Goal: Navigation & Orientation: Find specific page/section

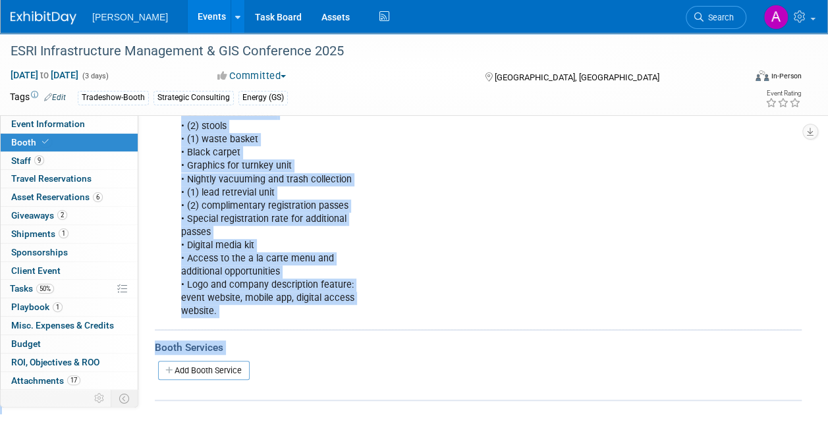
scroll to position [311, 0]
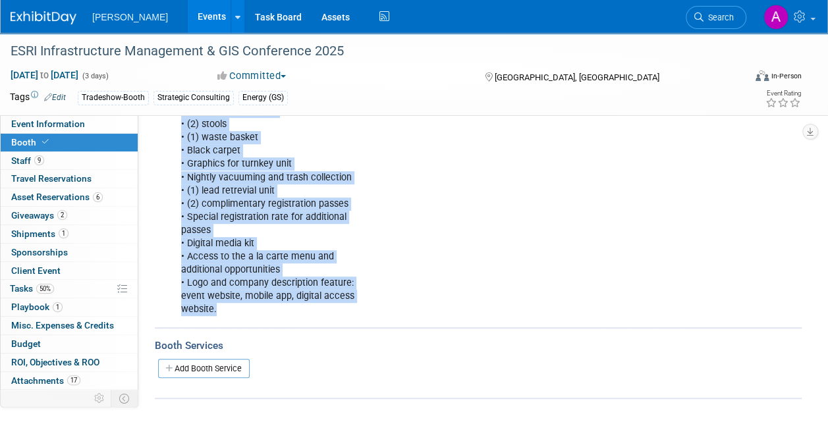
drag, startPoint x: 182, startPoint y: 165, endPoint x: 336, endPoint y: 304, distance: 207.7
click at [336, 304] on div "Invoice sent at a later date, but if needed sooner, reach out to [PERSON_NAME].…" at bounding box center [423, 171] width 503 height 305
drag, startPoint x: 336, startPoint y: 304, endPoint x: 233, endPoint y: 191, distance: 153.0
copy div "Space Type: Turnkey Required Structure: Legend (10'x10') * Elevation 100 turnke…"
click at [406, 247] on div "Invoice sent at a later date, but if needed sooner, reach out to [PERSON_NAME].…" at bounding box center [423, 171] width 503 height 305
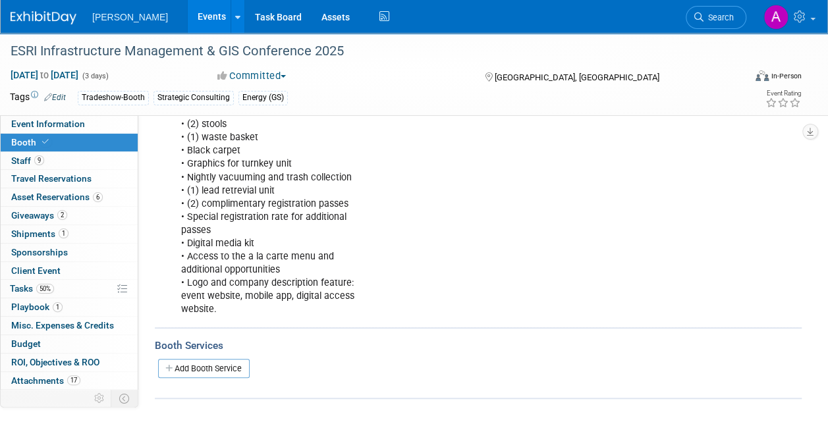
click at [51, 16] on img at bounding box center [44, 17] width 66 height 13
